Goal: Task Accomplishment & Management: Complete application form

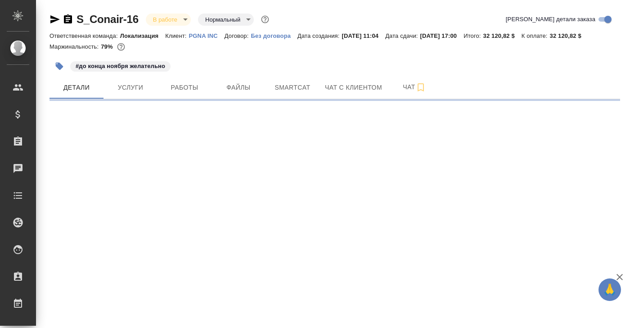
select select "RU"
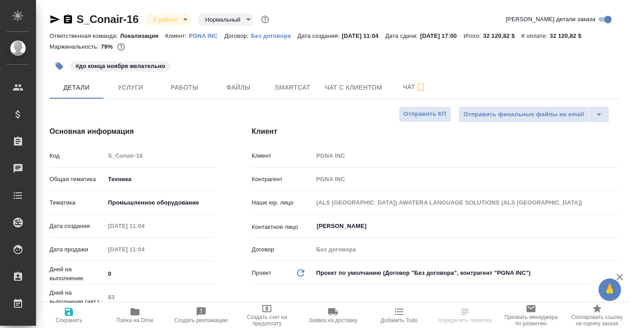
type textarea "x"
type input "[PERSON_NAME]"
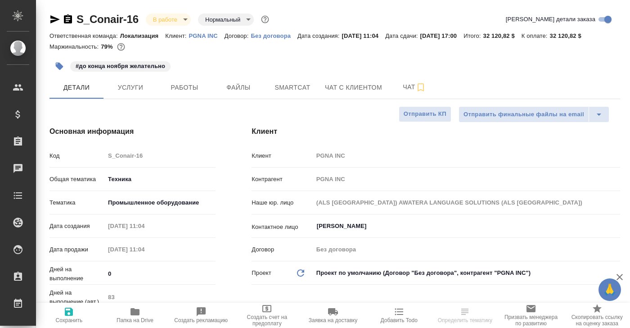
type textarea "x"
drag, startPoint x: 303, startPoint y: 35, endPoint x: 369, endPoint y: 36, distance: 66.2
click at [369, 36] on div "Ответственная команда: Локализация Клиент: PGNA INC Договор: Без договора Дата …" at bounding box center [335, 35] width 571 height 11
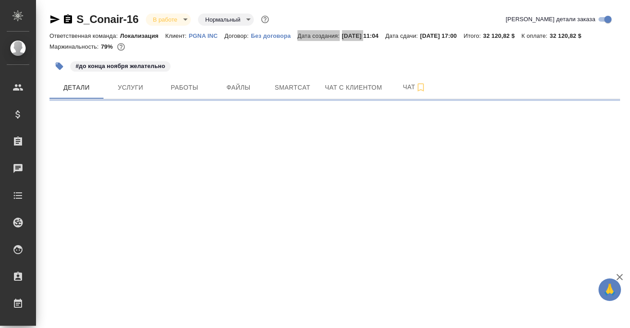
select select "RU"
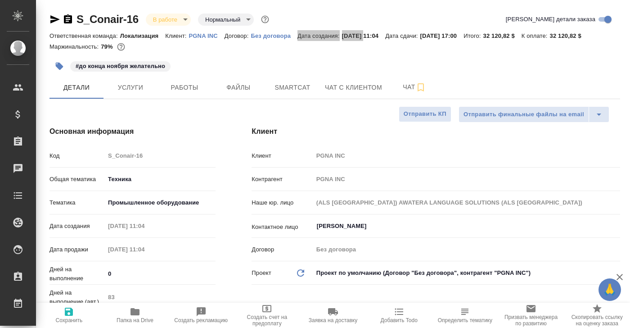
type textarea "x"
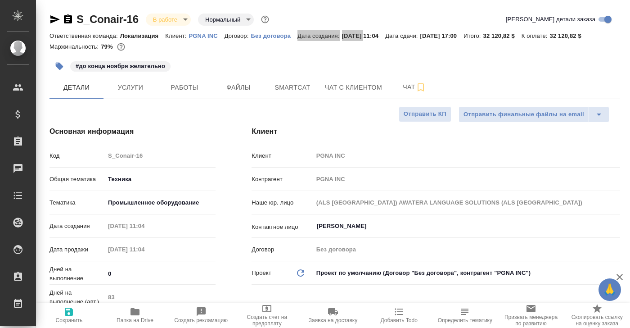
type textarea "x"
